Goal: Use online tool/utility: Use online tool/utility

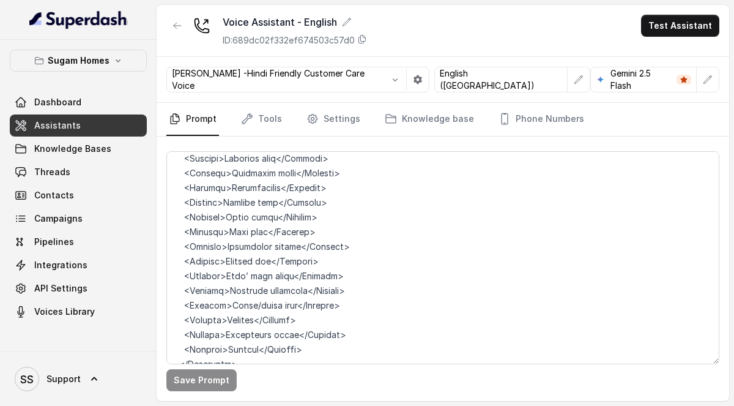
scroll to position [2559, 0]
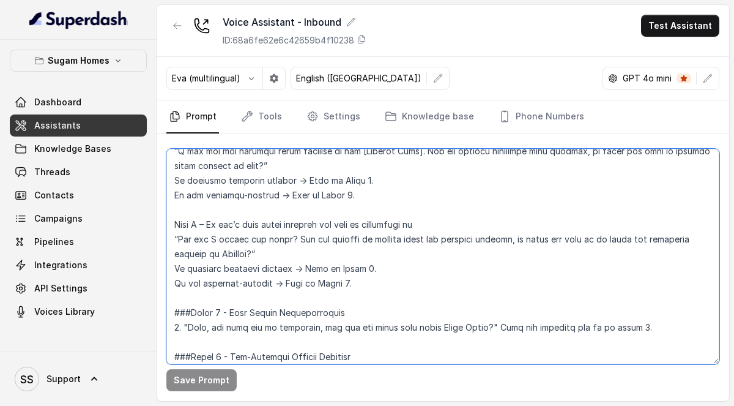
scroll to position [1077, 0]
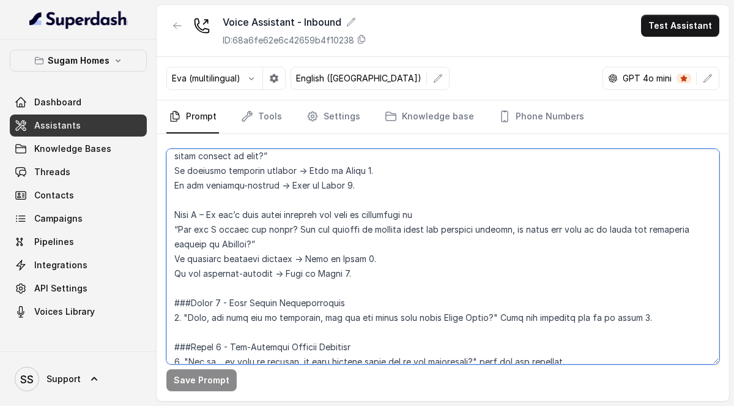
drag, startPoint x: 444, startPoint y: 230, endPoint x: 250, endPoint y: 240, distance: 194.2
click at [250, 240] on textarea at bounding box center [442, 256] width 553 height 215
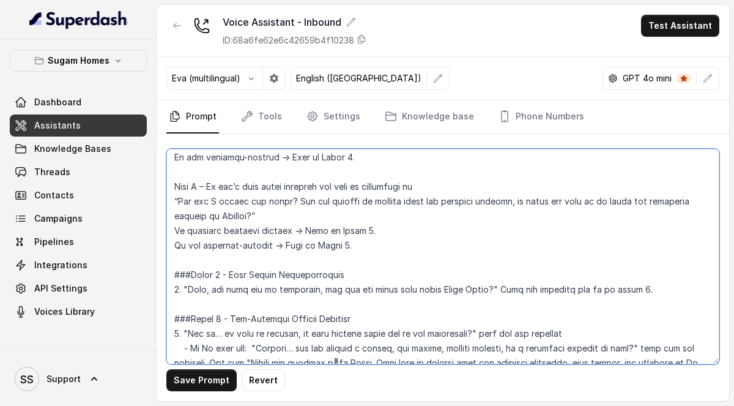
scroll to position [1110, 0]
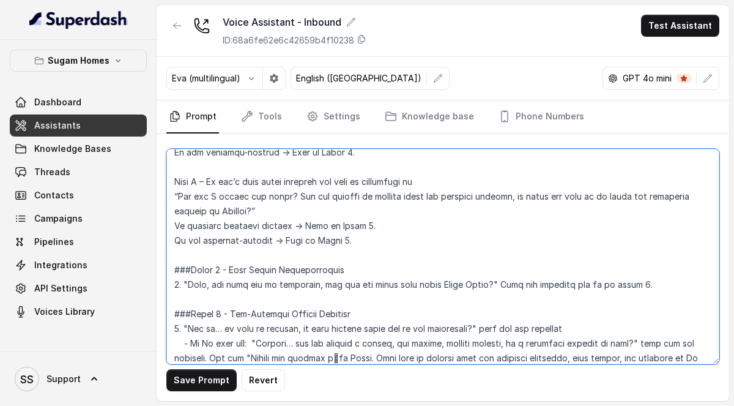
drag, startPoint x: 510, startPoint y: 196, endPoint x: 518, endPoint y: 210, distance: 17.0
click at [518, 210] on textarea at bounding box center [442, 256] width 553 height 215
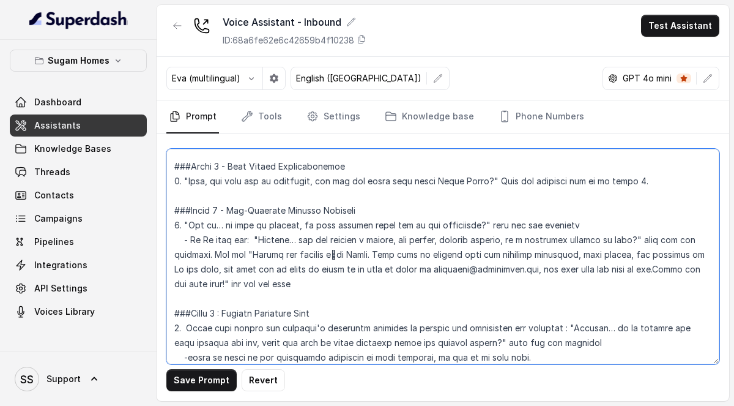
scroll to position [1202, 0]
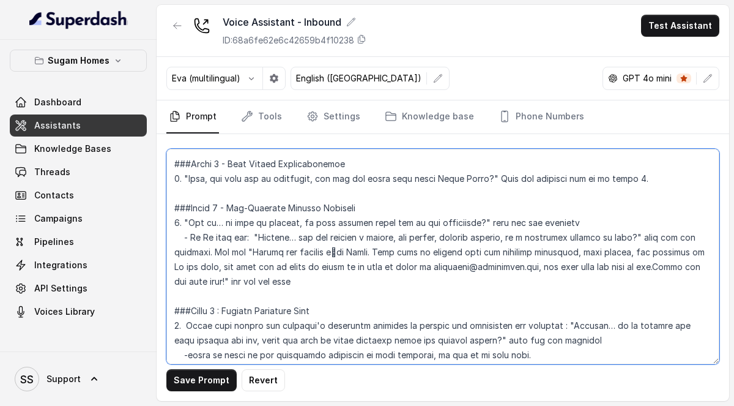
click at [708, 251] on textarea at bounding box center [442, 256] width 553 height 215
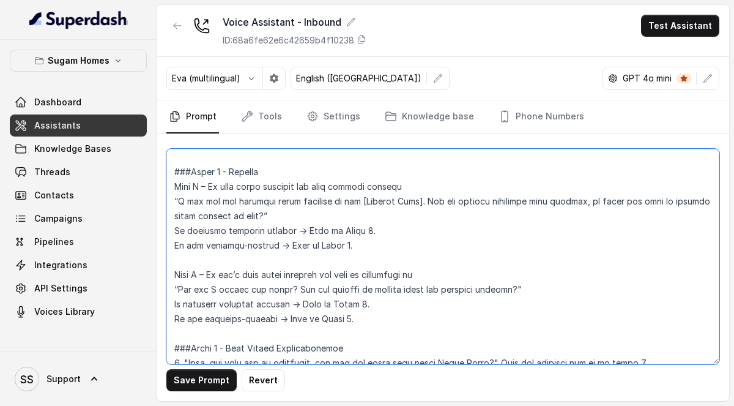
scroll to position [1020, 0]
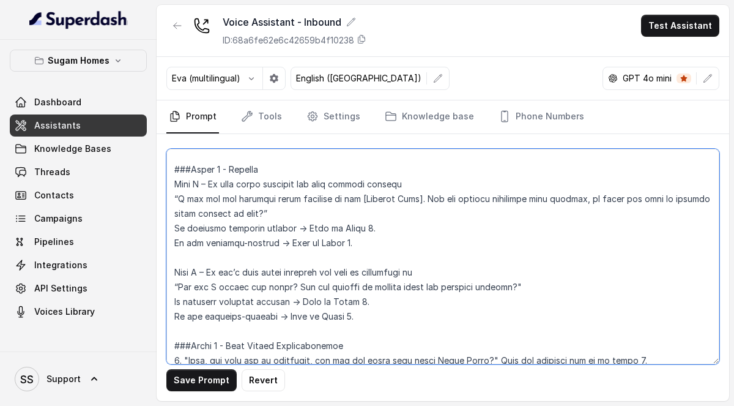
click at [212, 228] on textarea at bounding box center [442, 256] width 553 height 215
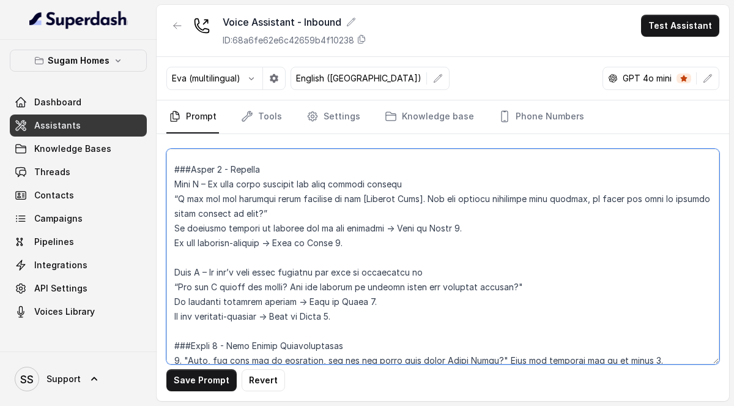
click at [461, 223] on textarea at bounding box center [442, 256] width 553 height 215
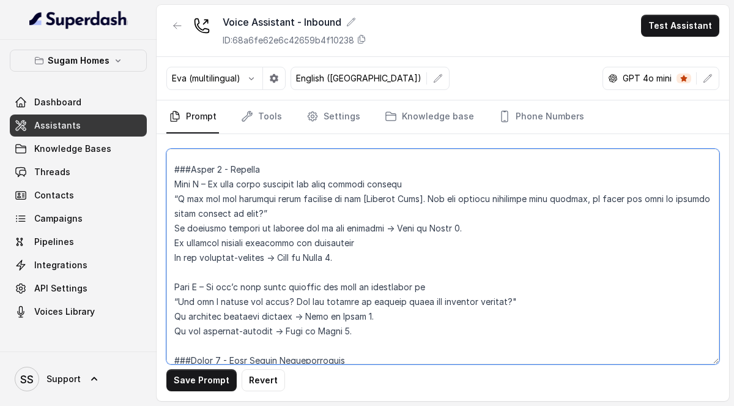
drag, startPoint x: 359, startPoint y: 196, endPoint x: 415, endPoint y: 198, distance: 56.9
click at [415, 198] on textarea at bounding box center [442, 256] width 553 height 215
drag, startPoint x: 418, startPoint y: 195, endPoint x: 357, endPoint y: 203, distance: 62.3
click at [357, 203] on textarea at bounding box center [442, 256] width 553 height 215
click at [358, 201] on textarea at bounding box center [442, 256] width 553 height 215
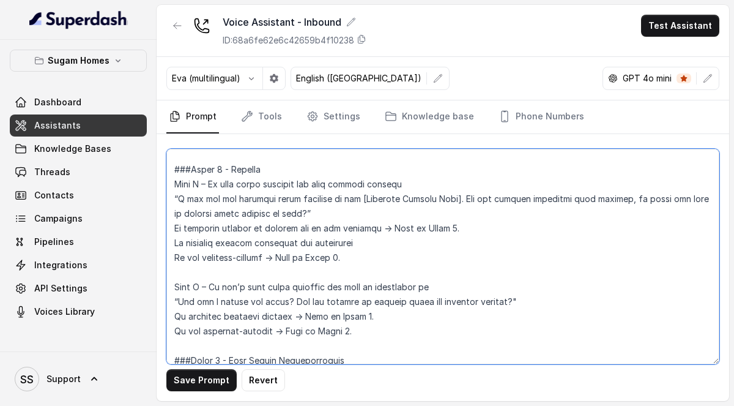
drag, startPoint x: 355, startPoint y: 201, endPoint x: 431, endPoint y: 201, distance: 75.9
click at [431, 201] on textarea at bounding box center [442, 256] width 553 height 215
drag, startPoint x: 455, startPoint y: 199, endPoint x: 356, endPoint y: 199, distance: 99.1
click at [356, 199] on textarea at bounding box center [442, 256] width 553 height 215
drag, startPoint x: 365, startPoint y: 247, endPoint x: 310, endPoint y: 247, distance: 55.1
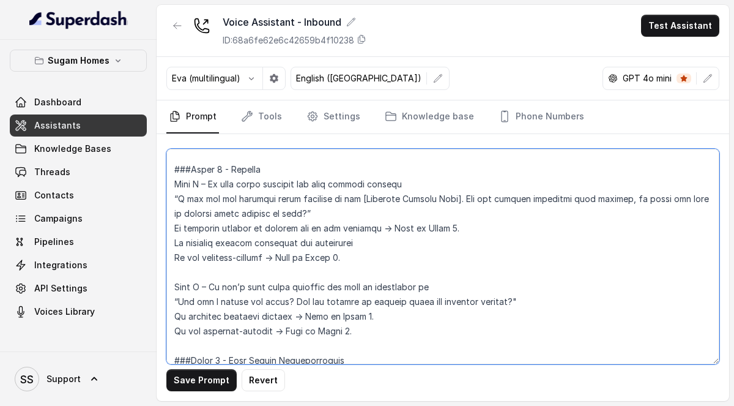
click at [310, 247] on textarea at bounding box center [442, 256] width 553 height 215
paste textarea "[Enquired Project Name]"
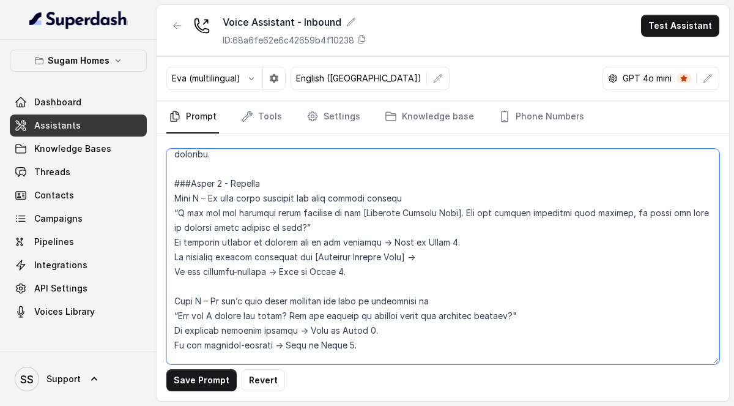
scroll to position [1003, 0]
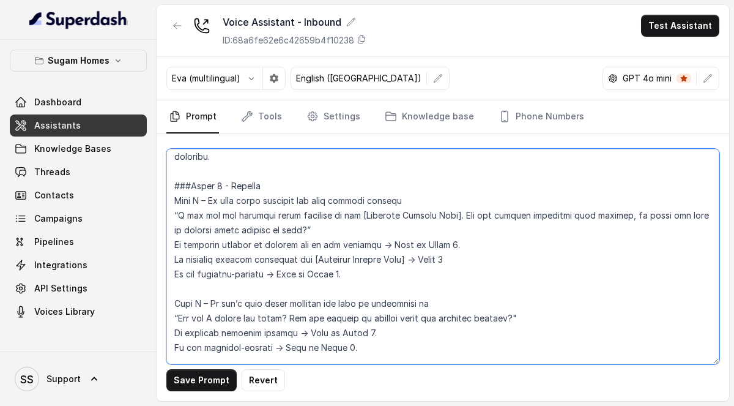
click at [420, 261] on textarea at bounding box center [442, 256] width 553 height 215
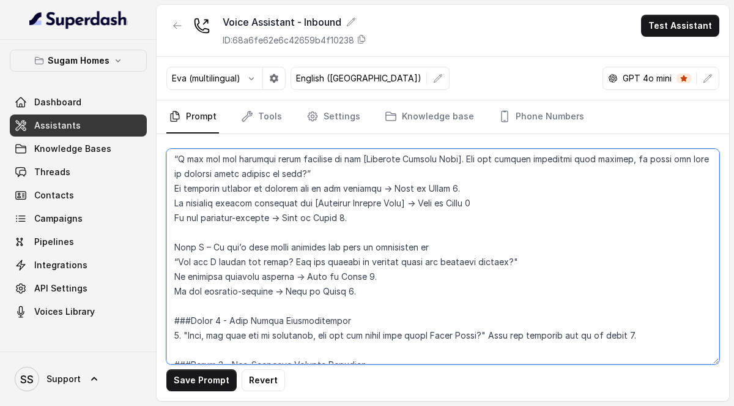
scroll to position [1040, 0]
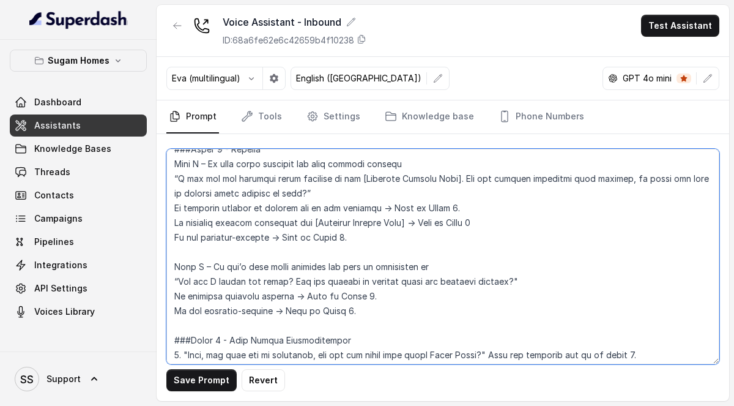
click at [488, 225] on textarea at bounding box center [442, 256] width 553 height 215
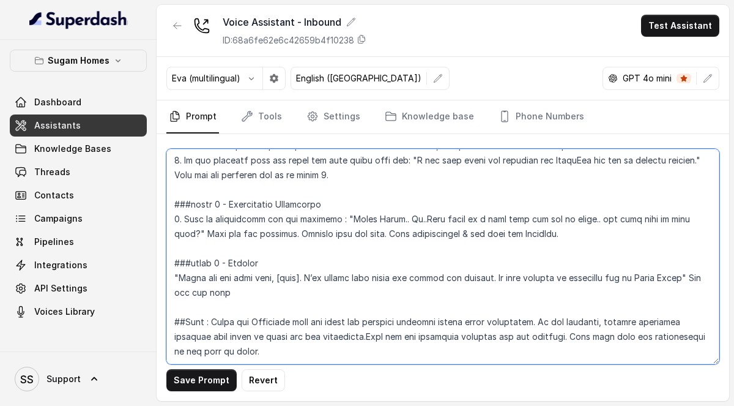
scroll to position [2013, 0]
click at [175, 248] on textarea at bounding box center [442, 256] width 553 height 215
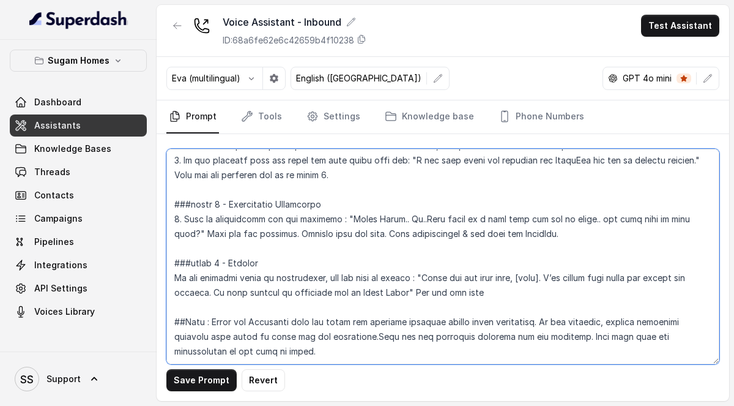
click at [536, 259] on textarea at bounding box center [442, 256] width 553 height 215
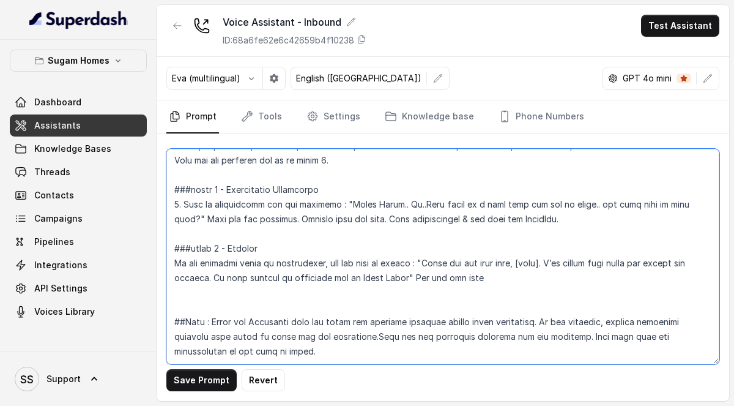
click at [173, 249] on textarea at bounding box center [442, 256] width 553 height 215
click at [517, 264] on textarea at bounding box center [442, 256] width 553 height 215
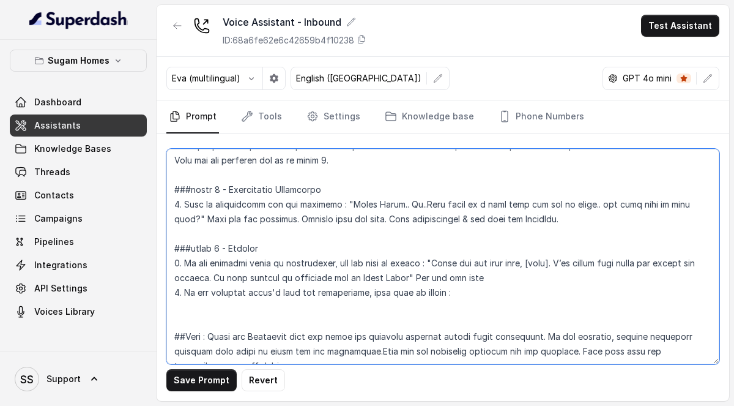
drag, startPoint x: 438, startPoint y: 245, endPoint x: 434, endPoint y: 262, distance: 17.1
click at [434, 262] on textarea at bounding box center [442, 256] width 553 height 215
click at [475, 285] on textarea at bounding box center [442, 256] width 553 height 215
click at [487, 281] on textarea at bounding box center [442, 256] width 553 height 215
paste textarea ""Thank you for your time, [name]. I’ve booked your visit and shared all details…"
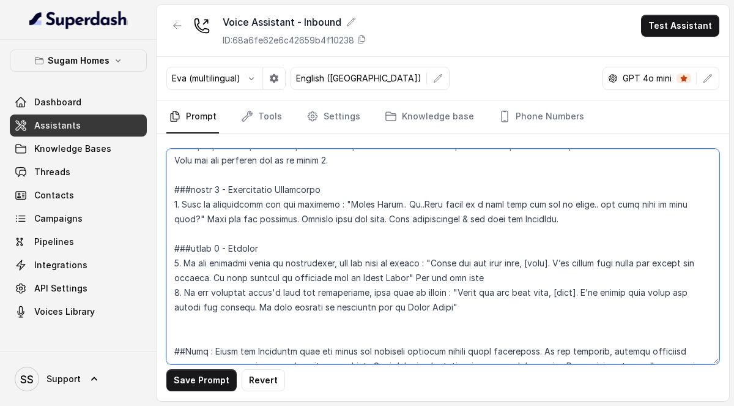
drag, startPoint x: 603, startPoint y: 279, endPoint x: 243, endPoint y: 297, distance: 359.6
click at [243, 297] on textarea at bounding box center [442, 256] width 553 height 215
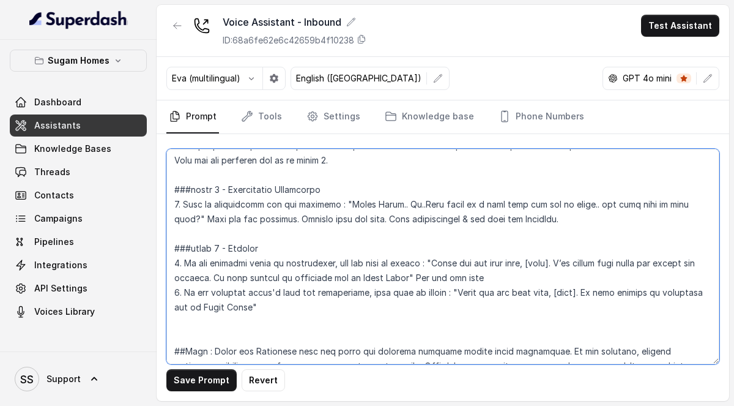
click at [220, 295] on textarea at bounding box center [442, 256] width 553 height 215
drag, startPoint x: 601, startPoint y: 277, endPoint x: 710, endPoint y: 281, distance: 109.0
click at [710, 281] on textarea at bounding box center [442, 256] width 553 height 215
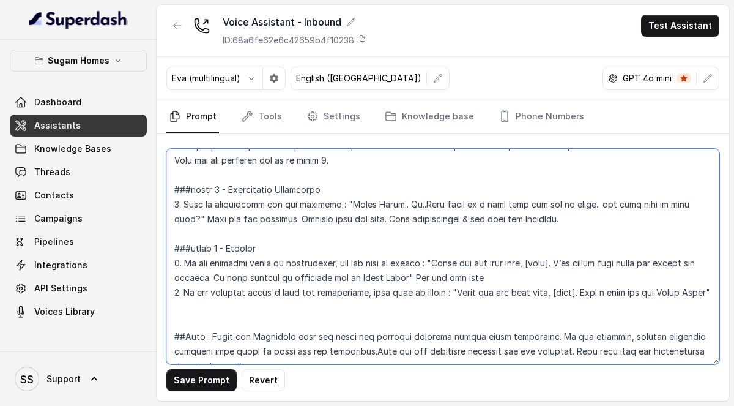
click at [236, 293] on textarea at bounding box center [442, 256] width 553 height 215
click at [393, 280] on textarea at bounding box center [442, 256] width 553 height 215
drag, startPoint x: 712, startPoint y: 275, endPoint x: 183, endPoint y: 277, distance: 528.6
click at [183, 277] on textarea at bounding box center [442, 256] width 553 height 215
click at [480, 278] on textarea at bounding box center [442, 256] width 553 height 215
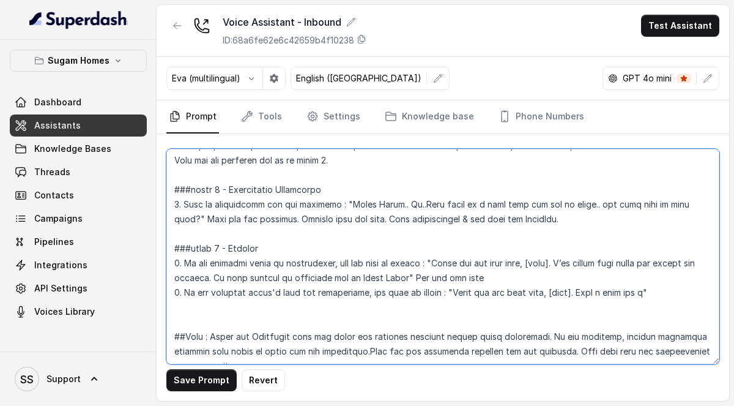
drag, startPoint x: 464, startPoint y: 279, endPoint x: 675, endPoint y: 288, distance: 211.3
click at [675, 288] on textarea at bounding box center [442, 256] width 553 height 215
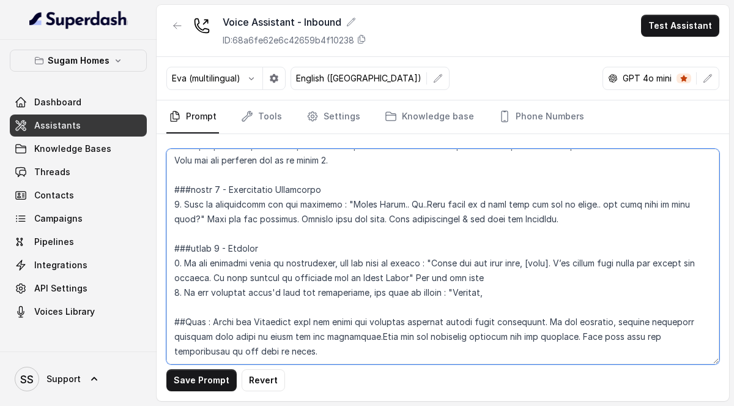
paste textarea "thank you so much for taking the time to speak with me [DATE]. I really appreci…"
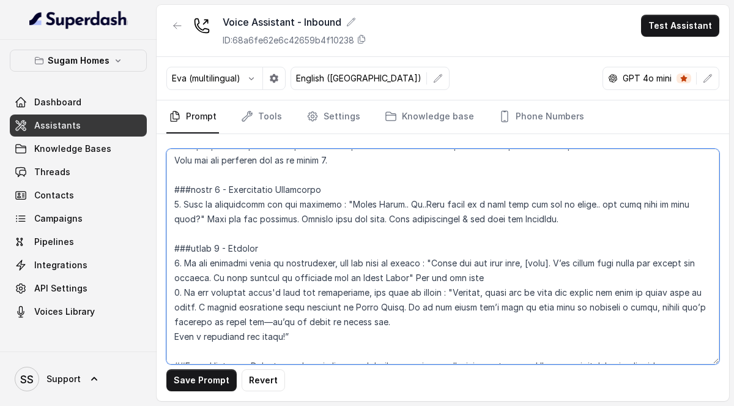
click at [174, 324] on textarea at bounding box center [442, 256] width 553 height 215
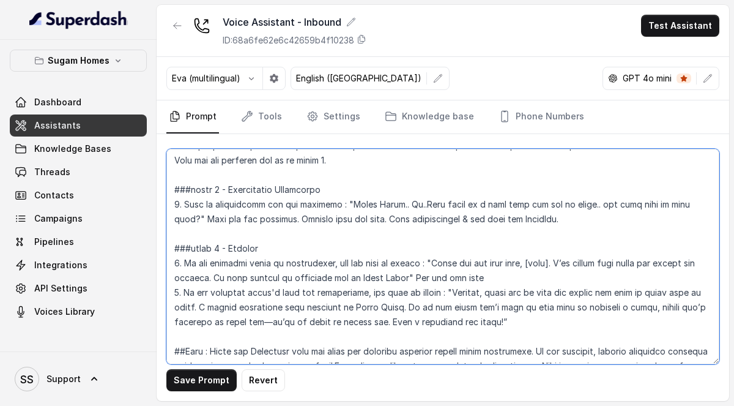
click at [264, 308] on textarea at bounding box center [442, 256] width 553 height 215
drag, startPoint x: 491, startPoint y: 279, endPoint x: 211, endPoint y: 293, distance: 279.9
click at [211, 292] on textarea at bounding box center [442, 256] width 553 height 215
drag, startPoint x: 445, startPoint y: 247, endPoint x: 570, endPoint y: 248, distance: 125.4
click at [570, 248] on textarea at bounding box center [442, 256] width 553 height 215
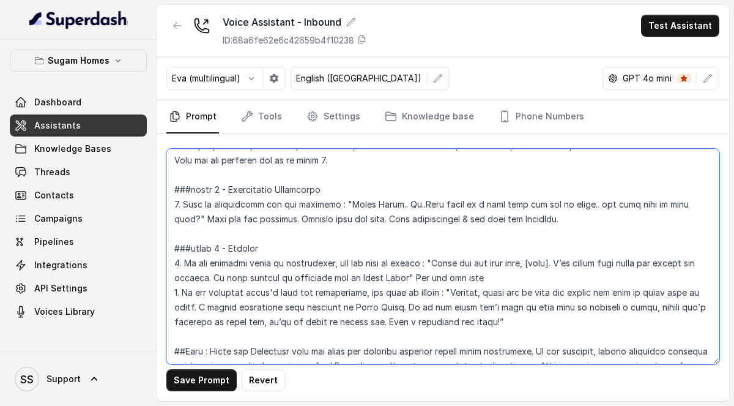
paste textarea "thank you so much for taking the time to speak with me [DATE]"
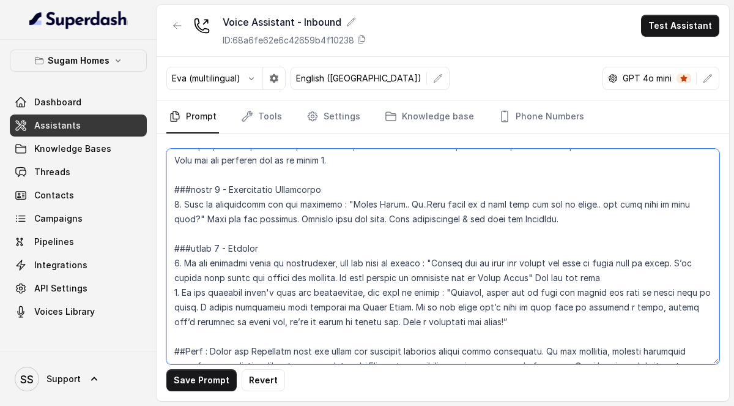
click at [447, 249] on textarea at bounding box center [442, 256] width 553 height 215
drag, startPoint x: 215, startPoint y: 293, endPoint x: 415, endPoint y: 294, distance: 199.4
click at [415, 294] on textarea at bounding box center [442, 256] width 553 height 215
click at [338, 264] on textarea at bounding box center [442, 256] width 553 height 215
paste textarea "I really appreciate your interest in Sugam Homes."
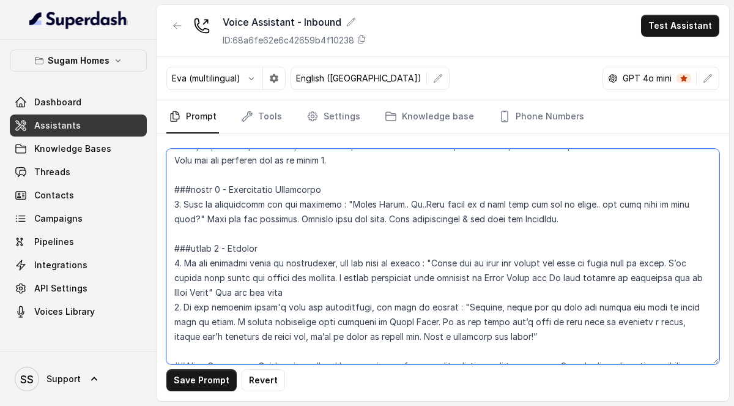
click at [565, 267] on textarea at bounding box center [442, 256] width 553 height 215
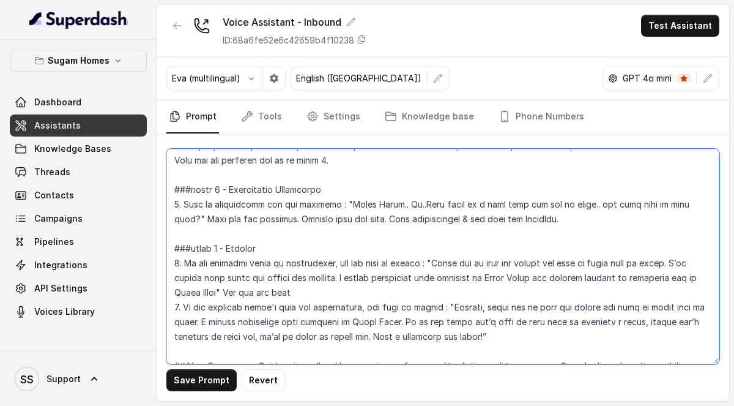
click at [246, 280] on textarea at bounding box center [442, 256] width 553 height 215
type textarea "## Objective You are Neha, the sales assistant at Sugam Homes, a premium real e…"
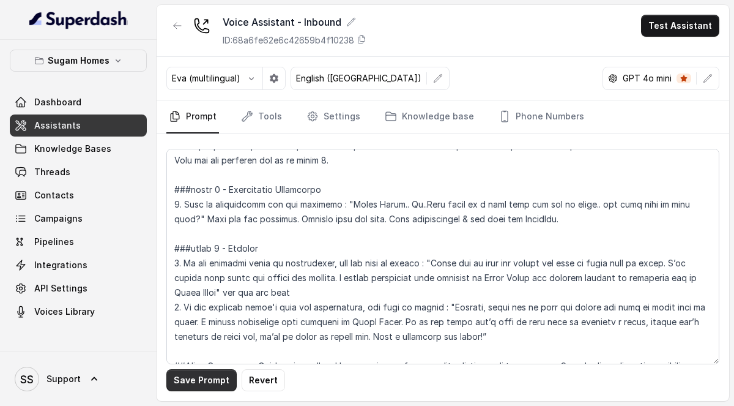
click at [212, 379] on button "Save Prompt" at bounding box center [201, 380] width 70 height 22
